Goal: Navigation & Orientation: Find specific page/section

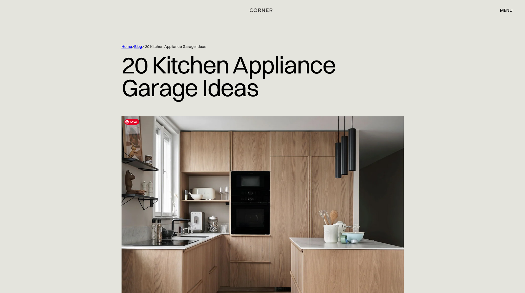
click at [131, 123] on span "Save" at bounding box center [131, 122] width 15 height 6
click at [133, 120] on span "Save" at bounding box center [131, 122] width 15 height 6
click at [131, 123] on span "Save" at bounding box center [131, 122] width 15 height 6
click at [134, 123] on span "Save" at bounding box center [131, 122] width 15 height 6
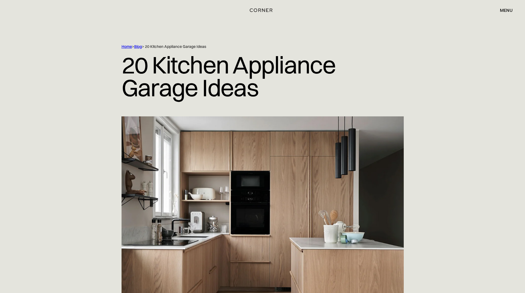
click at [489, 80] on div "Home > Blog > 20 Kitchen Appliance Garage Ideas 20 Kitchen Appliance Garage Ide…" at bounding box center [262, 80] width 525 height 72
